Goal: Transaction & Acquisition: Purchase product/service

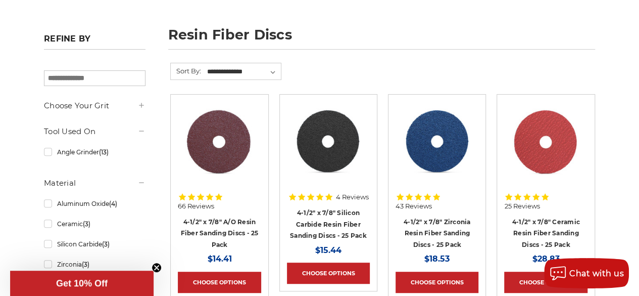
scroll to position [152, 0]
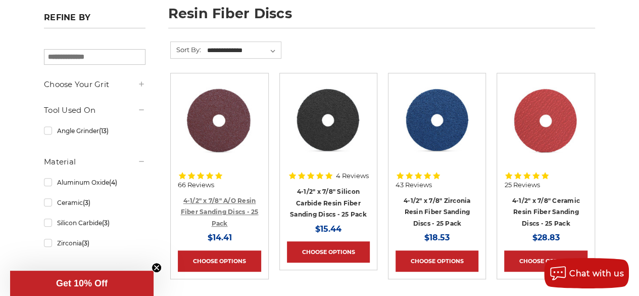
click at [224, 211] on link "4-1/2" x 7/8" A/O Resin Fiber Sanding Discs - 25 Pack" at bounding box center [219, 212] width 78 height 30
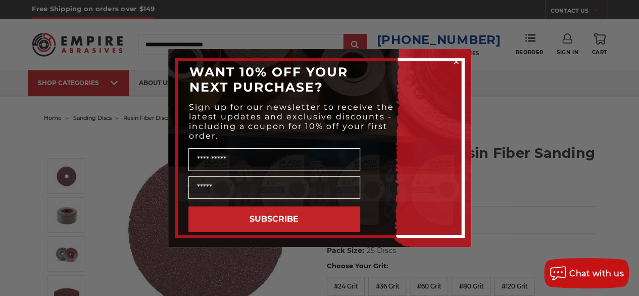
click at [455, 60] on circle "Close dialog" at bounding box center [456, 62] width 10 height 10
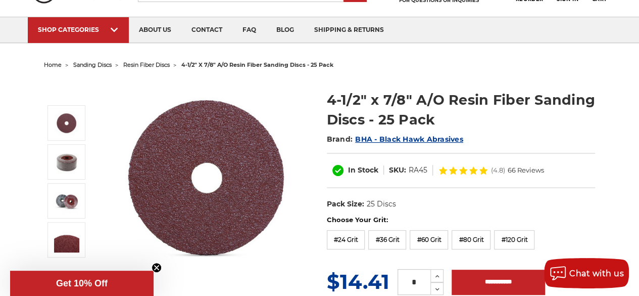
scroll to position [101, 0]
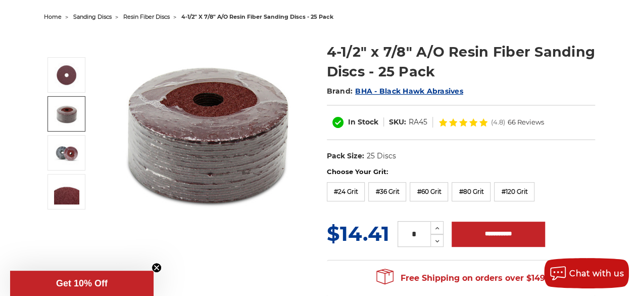
click at [65, 116] on img at bounding box center [66, 113] width 25 height 25
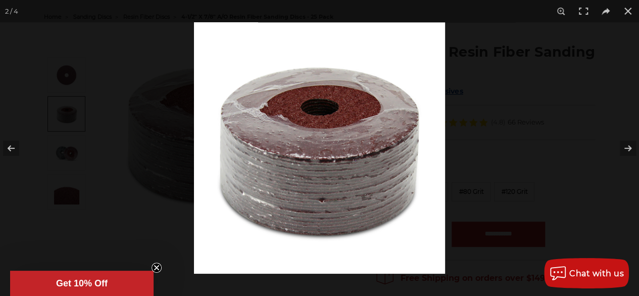
click at [65, 81] on div at bounding box center [319, 148] width 639 height 296
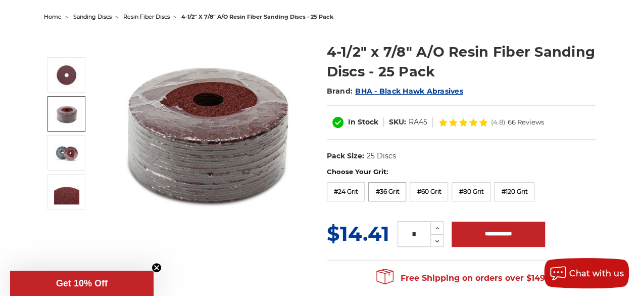
click at [394, 194] on label "#36 Grit" at bounding box center [387, 191] width 38 height 19
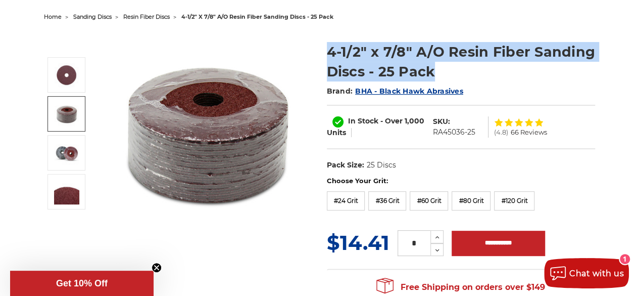
drag, startPoint x: 327, startPoint y: 51, endPoint x: 599, endPoint y: 65, distance: 272.7
click at [599, 65] on section "4-1/2" x 7/8" A/O Resin Fiber Sanding Discs - 25 Pack Brand: BHA - Black Hawk A…" at bounding box center [461, 103] width 282 height 144
copy h1 "4-1/2" x 7/8" A/O Resin Fiber Sanding Discs - 25 Pack"
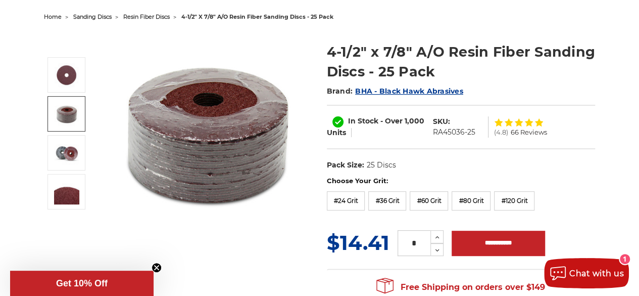
click at [431, 155] on dl "UPC: Pack Size: 25 Discs Size: 4-1/2" Tool: Angle Grinder Material: Aluminum Ox…" at bounding box center [461, 165] width 268 height 21
drag, startPoint x: 432, startPoint y: 120, endPoint x: 473, endPoint y: 130, distance: 42.8
click at [473, 130] on dl "SKU: RA45036-25" at bounding box center [457, 126] width 61 height 21
copy dl "SKU: RA45036-25"
click at [397, 13] on ul "home sanding discs resin fiber discs 4-1/2" x 7/8" a/o resin fiber sanding disc…" at bounding box center [319, 17] width 551 height 15
